Goal: Task Accomplishment & Management: Use online tool/utility

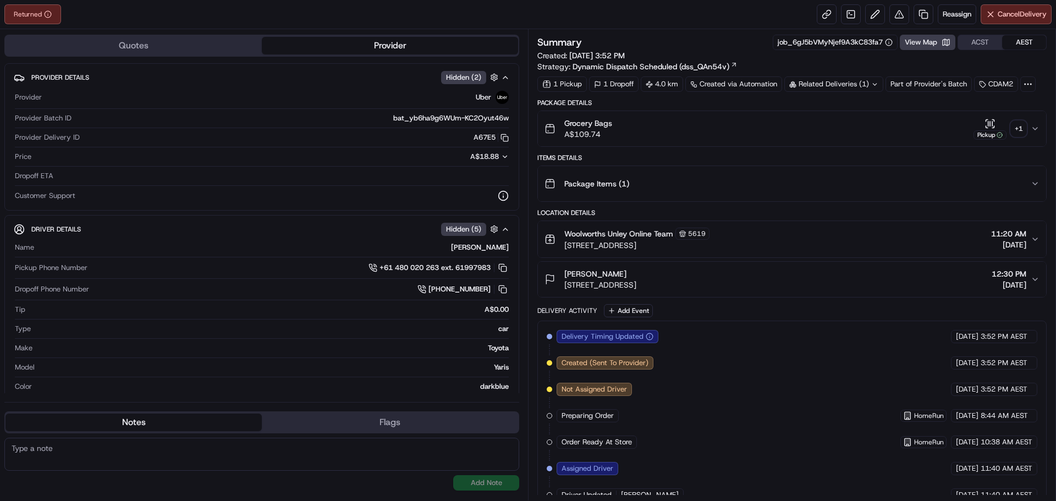
click at [1013, 130] on div "+ 1" at bounding box center [1018, 128] width 15 height 15
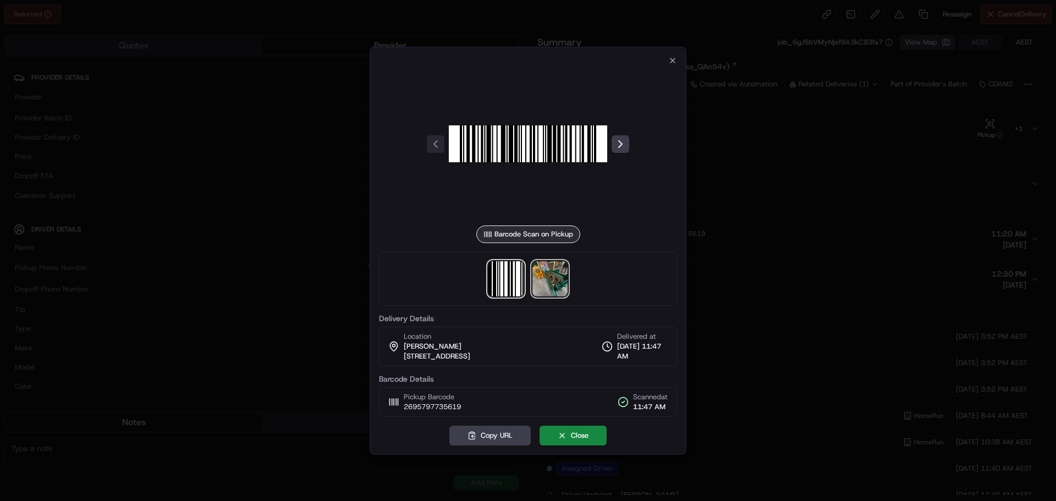
click at [539, 282] on img at bounding box center [549, 278] width 35 height 35
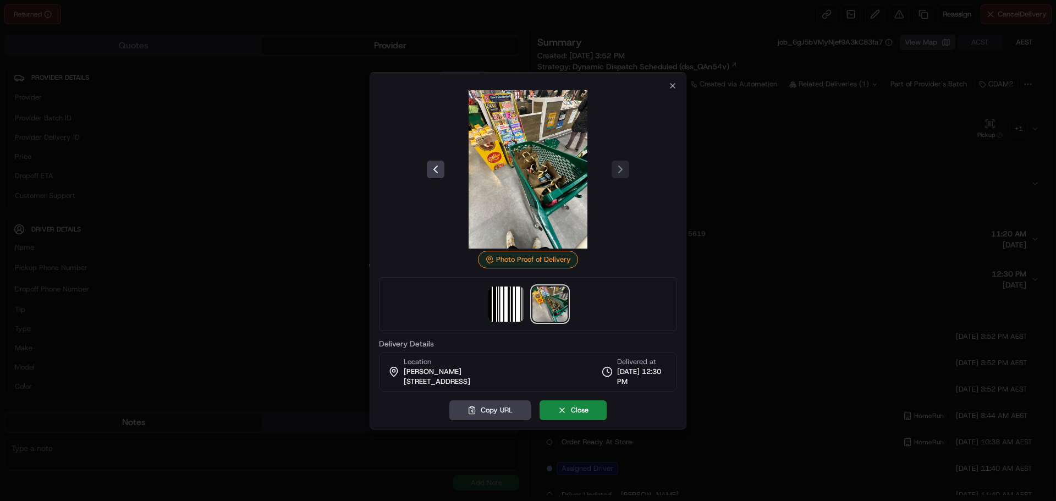
click at [667, 84] on div "Photo Proof of Delivery Delivery Details Location [PERSON_NAME] [STREET_ADDRESS…" at bounding box center [528, 236] width 298 height 310
click at [673, 85] on icon "button" at bounding box center [673, 86] width 4 height 4
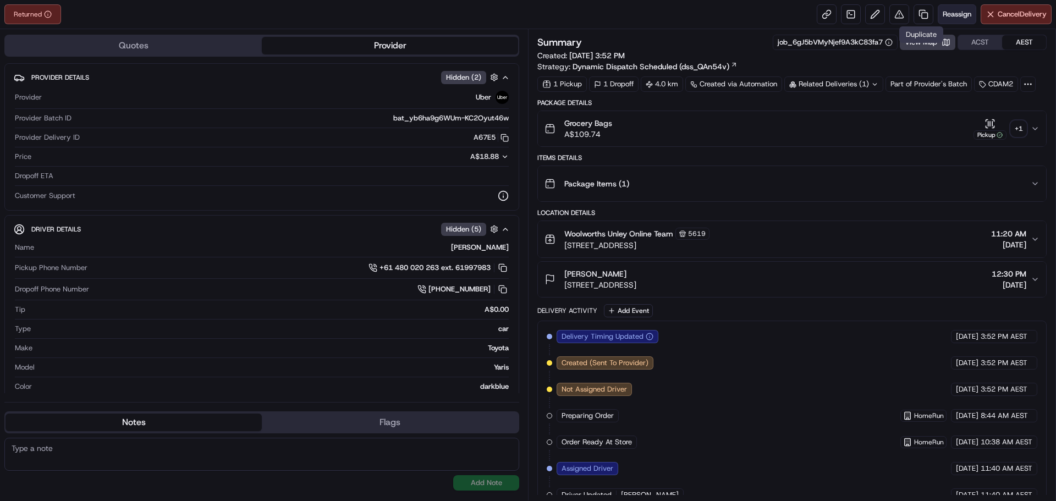
click at [957, 14] on span "Reassign" at bounding box center [957, 14] width 29 height 10
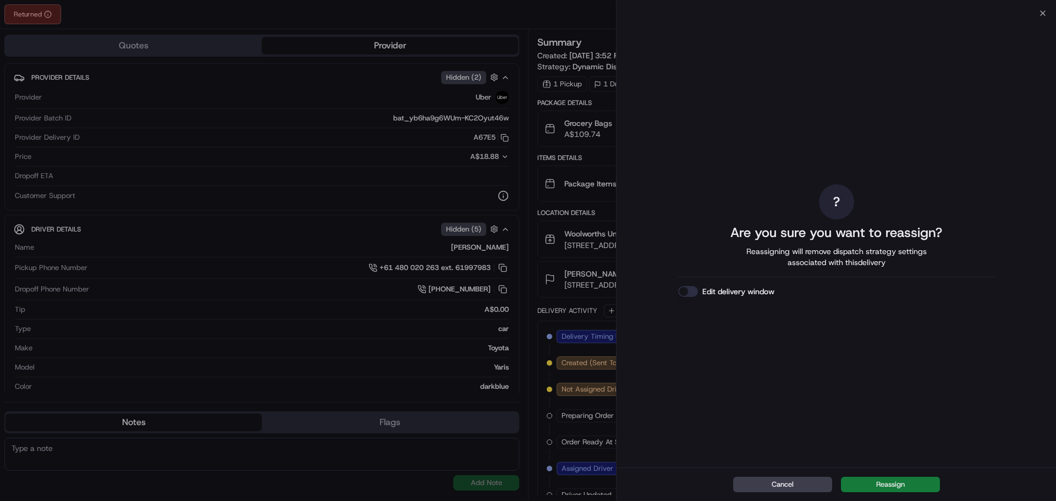
click at [917, 481] on button "Reassign" at bounding box center [890, 484] width 99 height 15
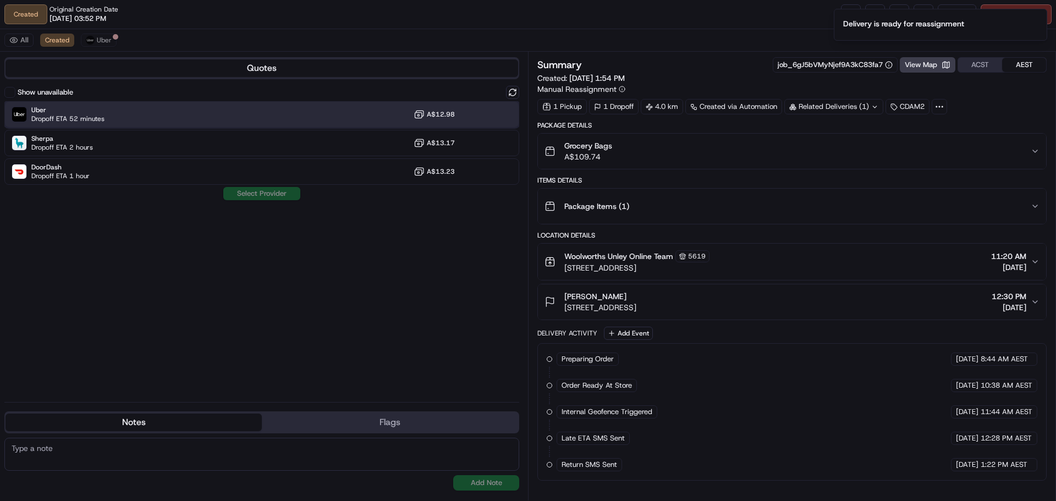
click at [238, 119] on div "Uber Dropoff ETA 52 minutes A$12.98" at bounding box center [261, 114] width 515 height 26
click at [284, 196] on button "Assign Provider" at bounding box center [262, 193] width 78 height 13
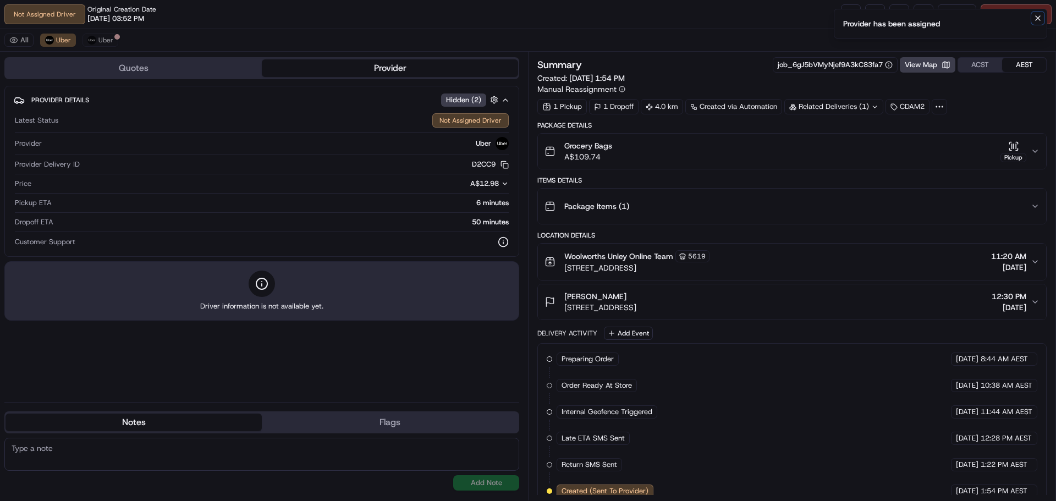
click at [1040, 18] on icon "Notifications (F8)" at bounding box center [1038, 18] width 9 height 9
click at [849, 8] on link at bounding box center [851, 14] width 20 height 20
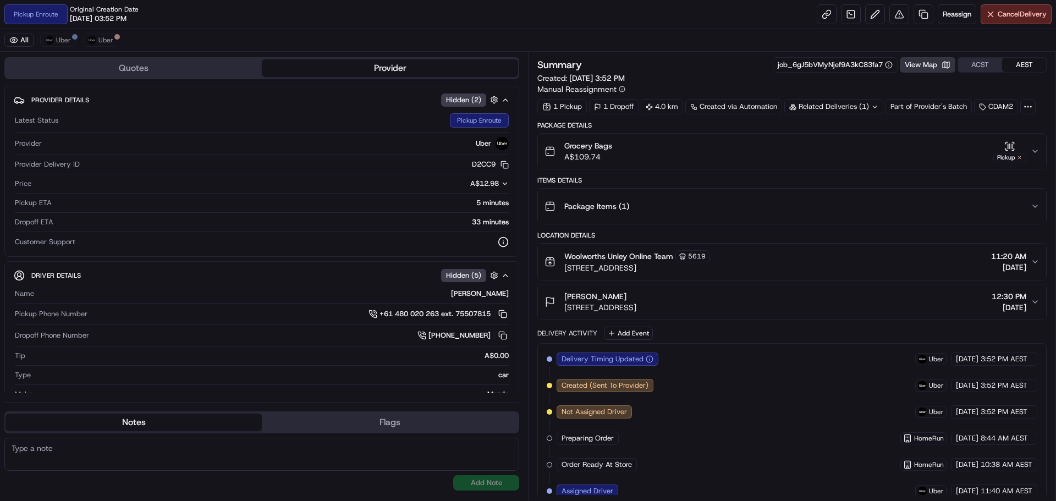
click at [936, 64] on button "View Map" at bounding box center [928, 64] width 56 height 15
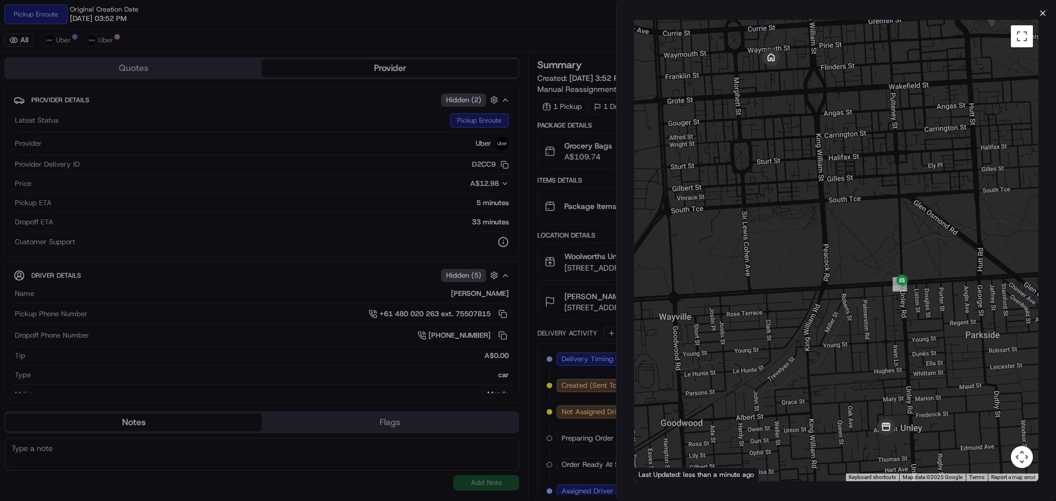
click at [1046, 11] on icon "button" at bounding box center [1043, 13] width 9 height 9
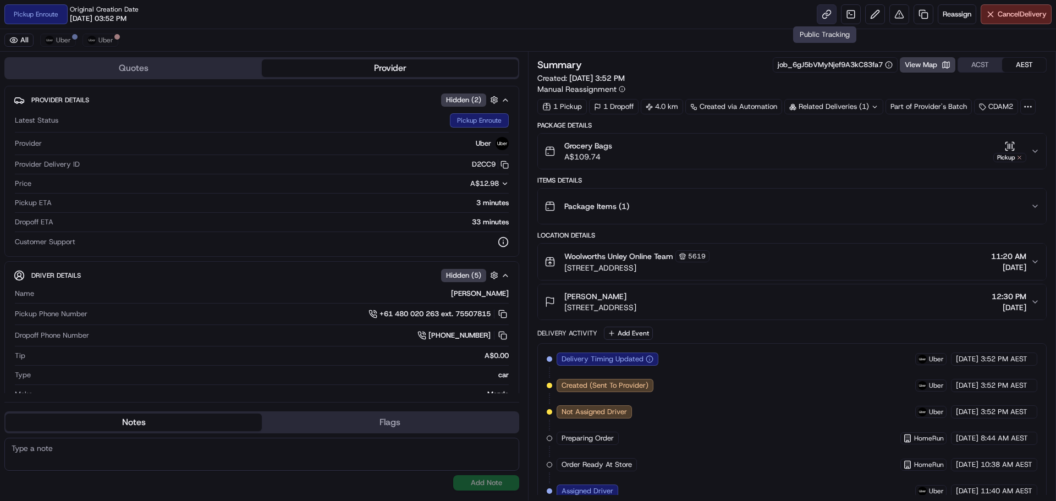
click at [825, 17] on link at bounding box center [827, 14] width 20 height 20
